Goal: Navigation & Orientation: Find specific page/section

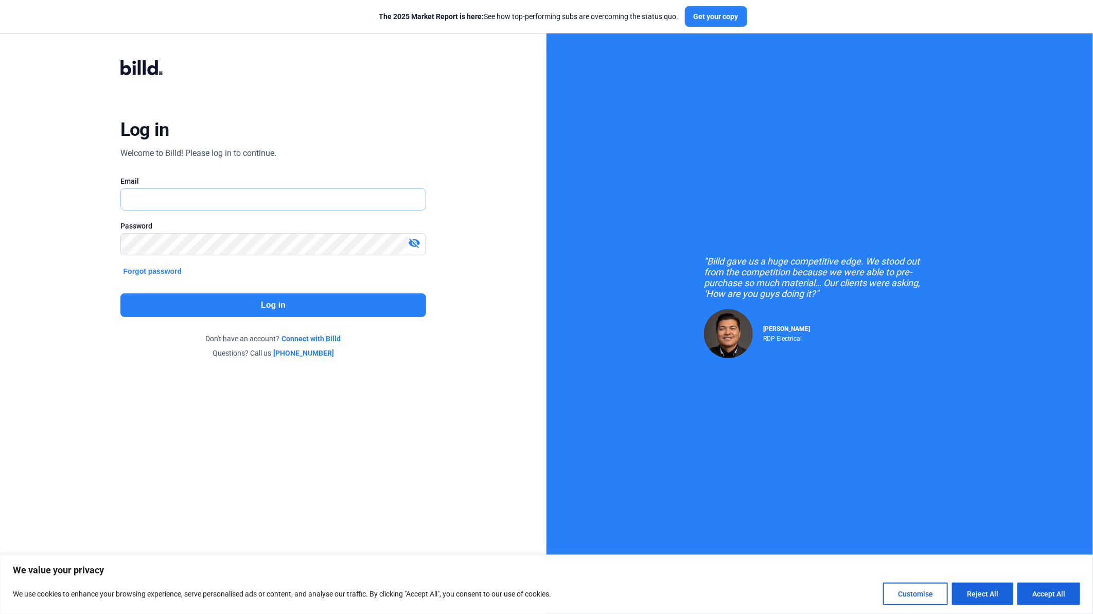
type input "[EMAIL_ADDRESS][DOMAIN_NAME]"
click at [222, 311] on button "Log in" at bounding box center [273, 305] width 306 height 24
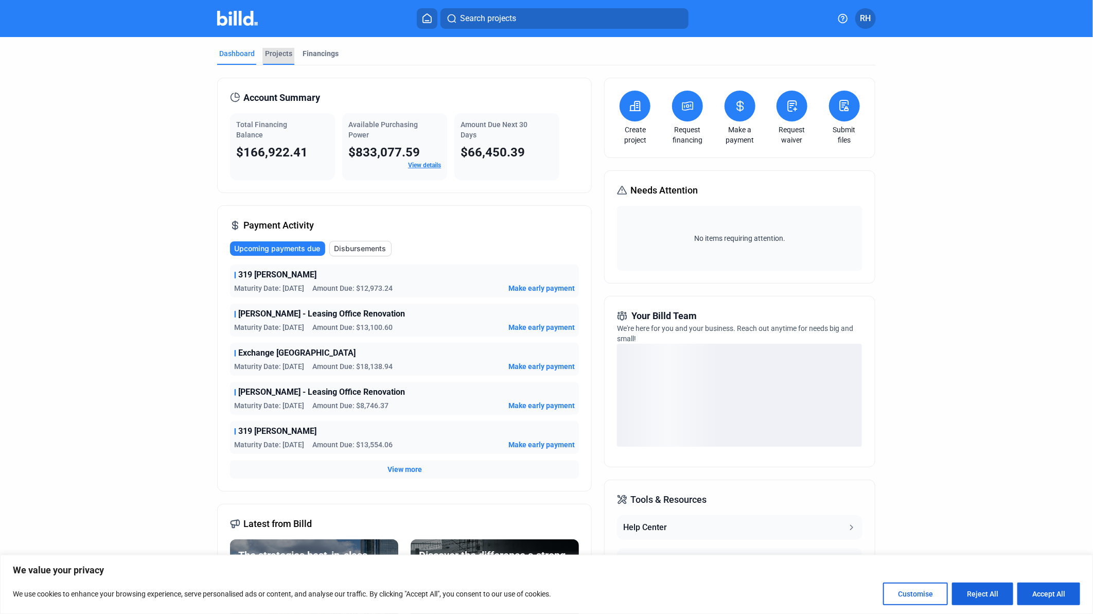
click at [274, 55] on div "Projects" at bounding box center [278, 53] width 27 height 10
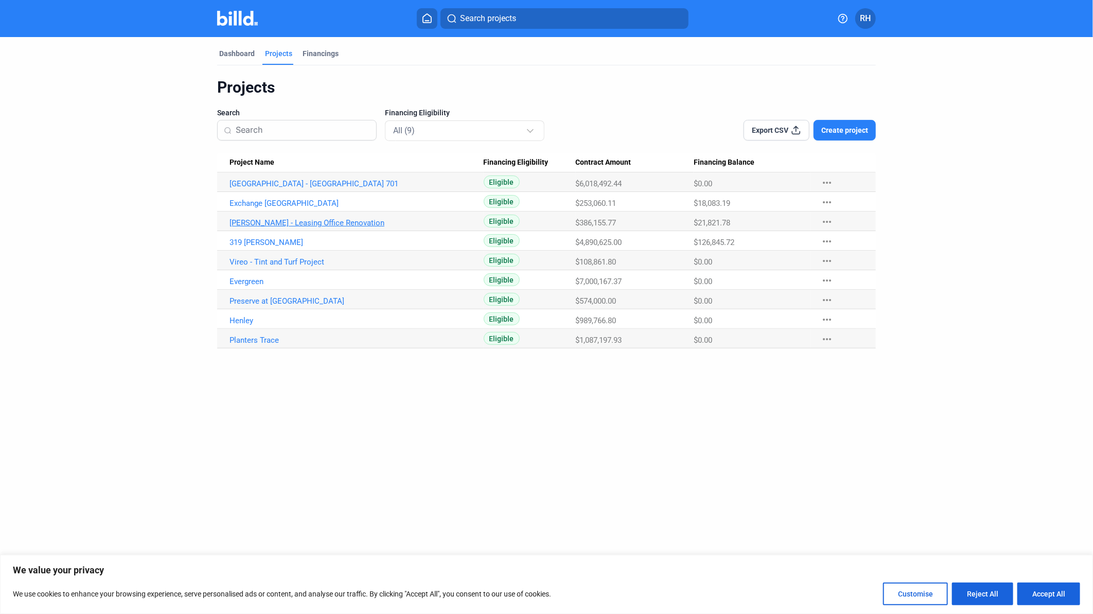
click at [287, 222] on link "[PERSON_NAME] - Leasing Office Renovation" at bounding box center [357, 222] width 254 height 9
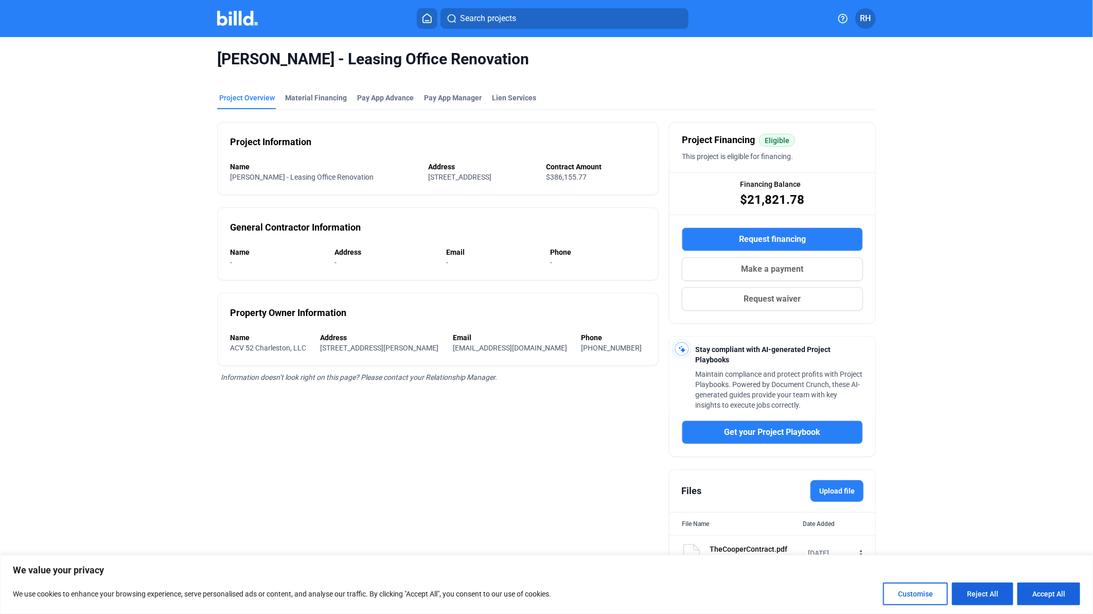
click at [1050, 595] on button "Accept All" at bounding box center [1049, 594] width 63 height 23
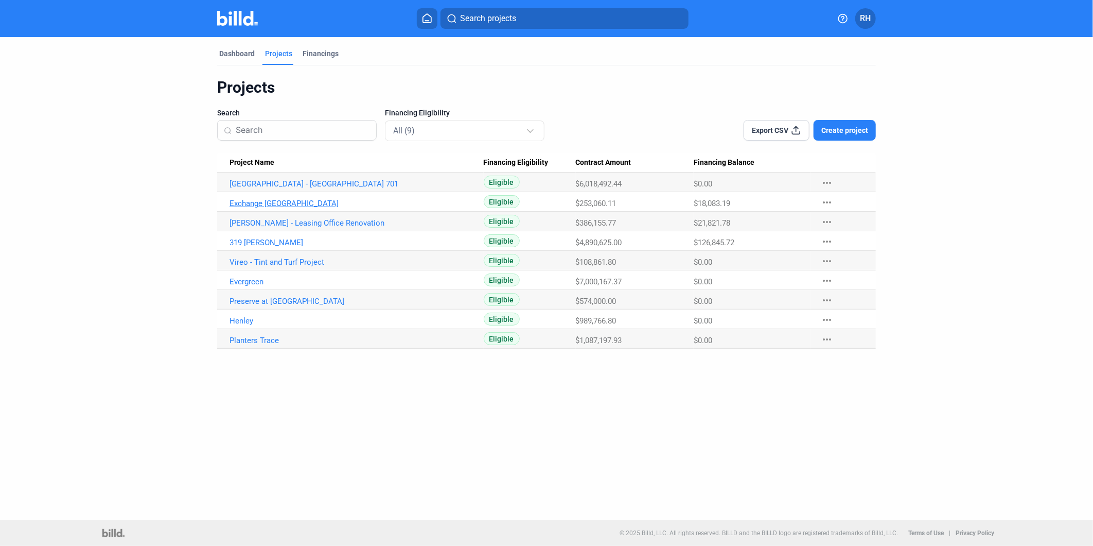
click at [277, 206] on link "Exchange [GEOGRAPHIC_DATA]" at bounding box center [357, 203] width 254 height 9
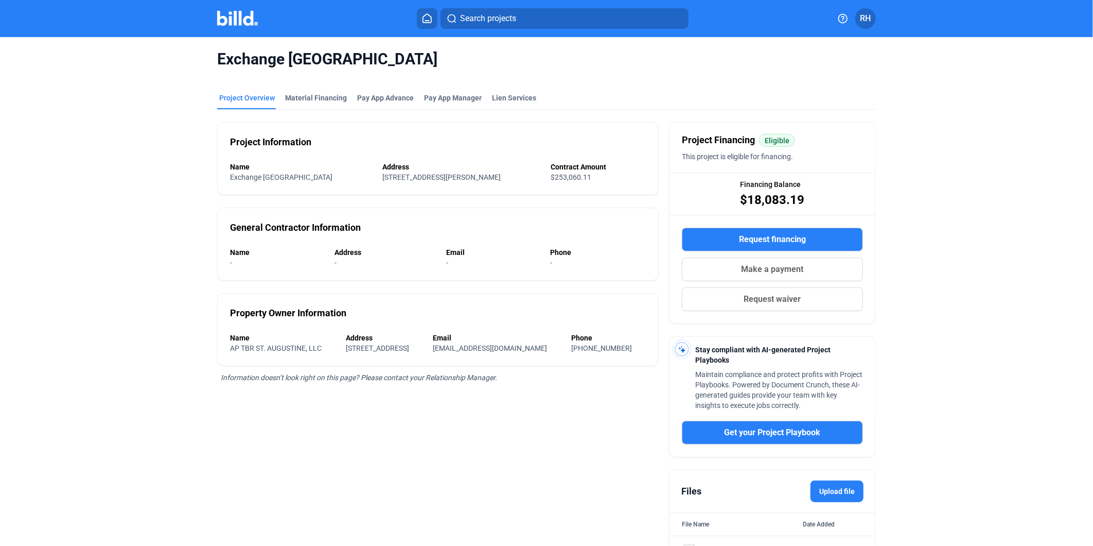
click at [865, 22] on span "RH" at bounding box center [866, 18] width 11 height 12
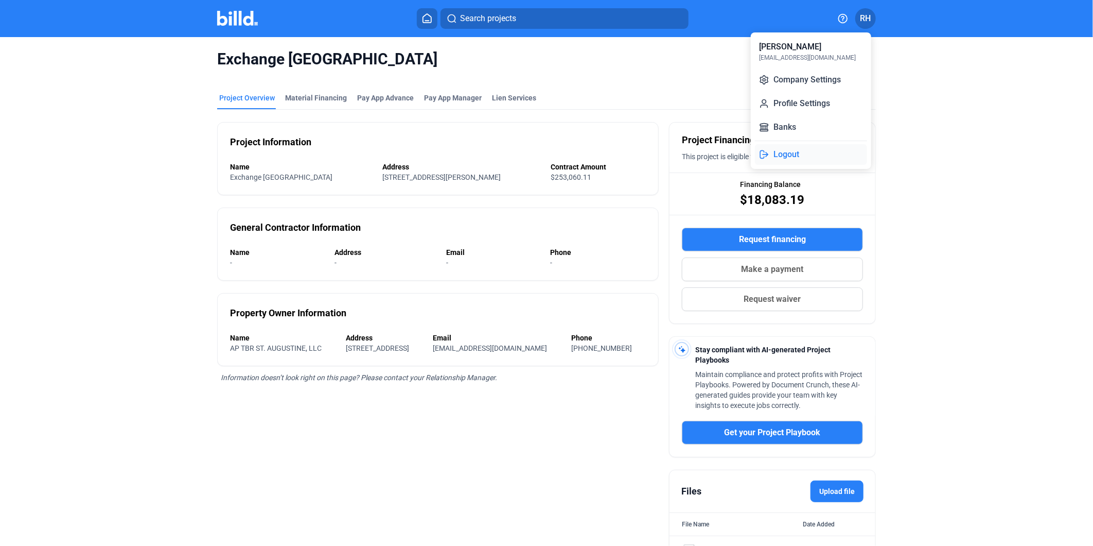
click at [804, 159] on button "Logout" at bounding box center [811, 154] width 112 height 21
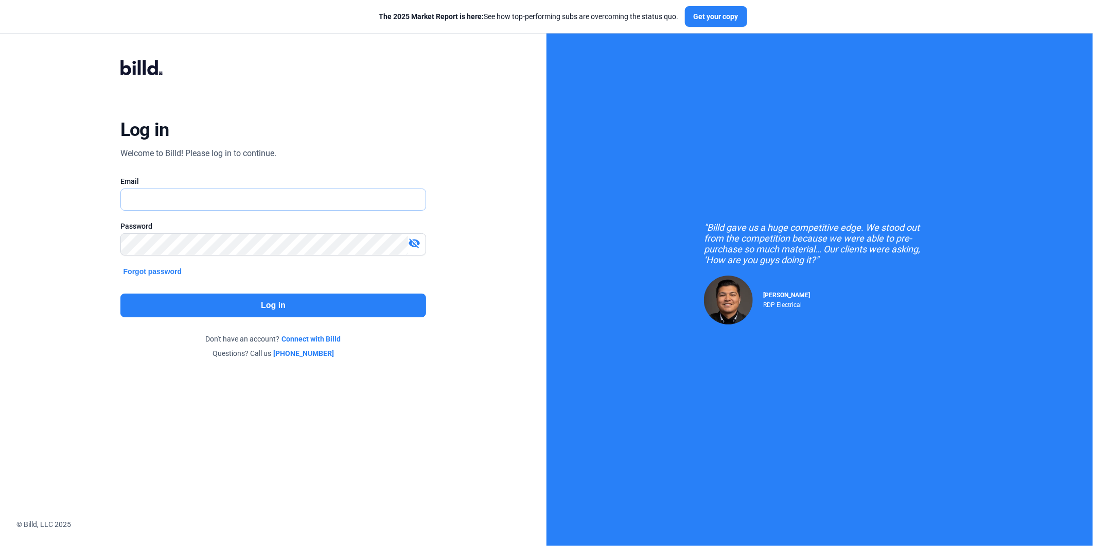
type input "[EMAIL_ADDRESS][DOMAIN_NAME]"
